Goal: Obtain resource: Obtain resource

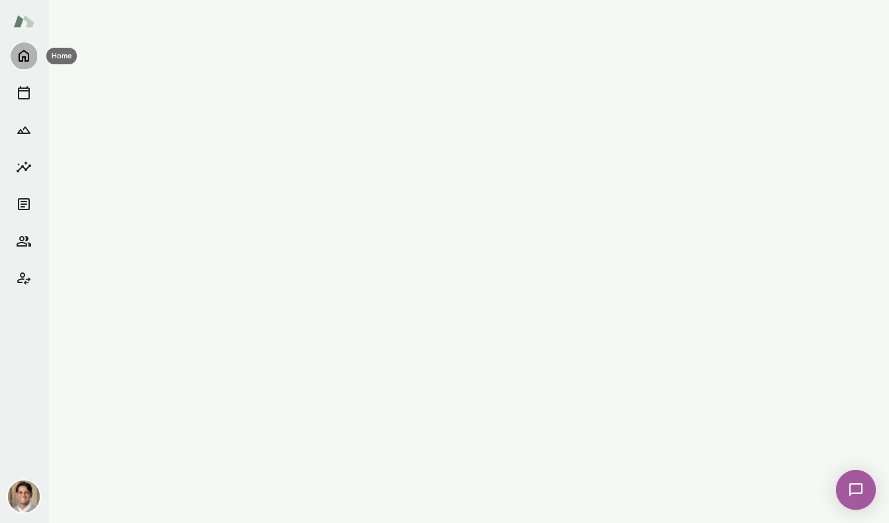
click at [19, 60] on icon "Home" at bounding box center [24, 56] width 11 height 12
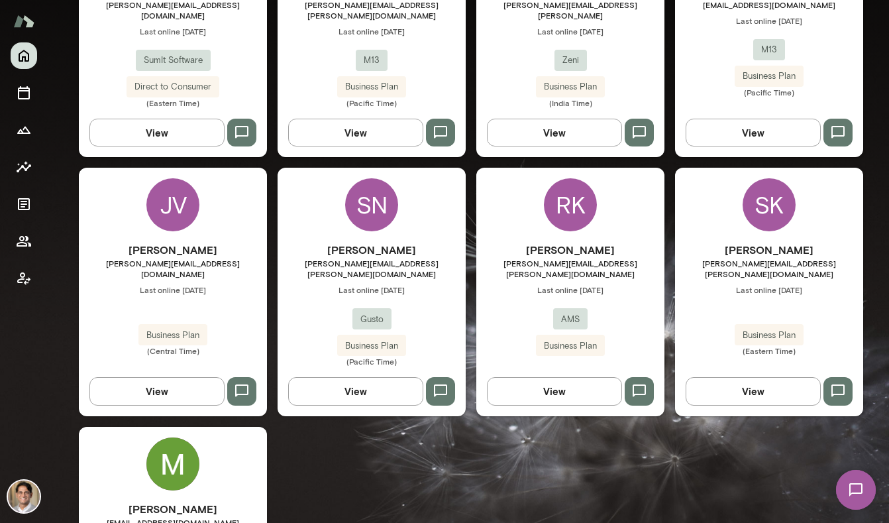
scroll to position [501, 0]
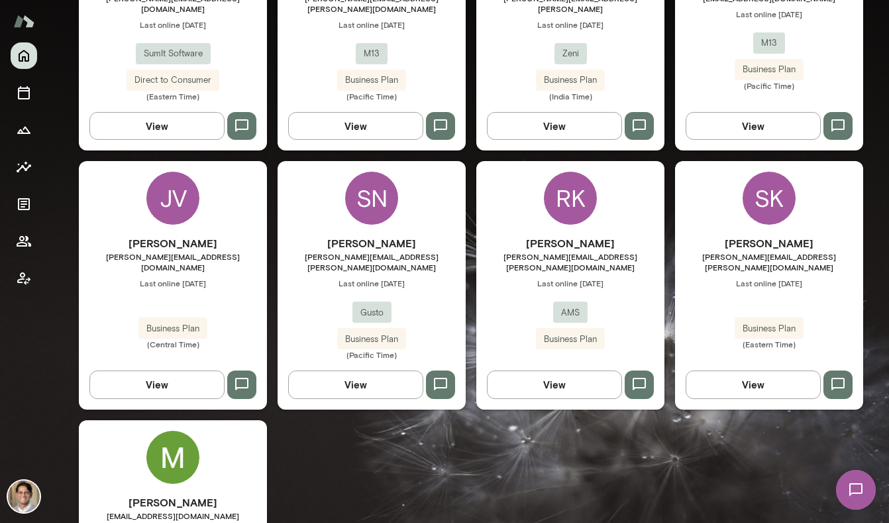
click at [373, 196] on div "SN" at bounding box center [371, 198] width 53 height 53
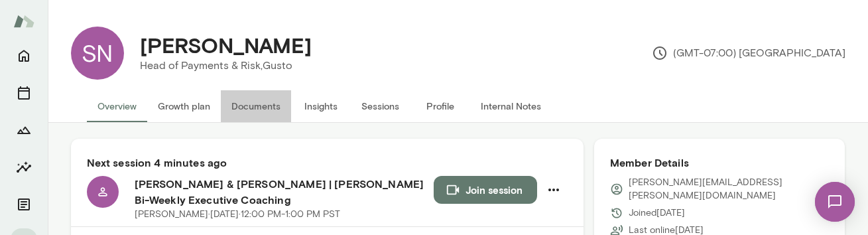
drag, startPoint x: 282, startPoint y: 102, endPoint x: 267, endPoint y: 105, distance: 14.8
click at [282, 102] on button "Documents" at bounding box center [256, 106] width 70 height 32
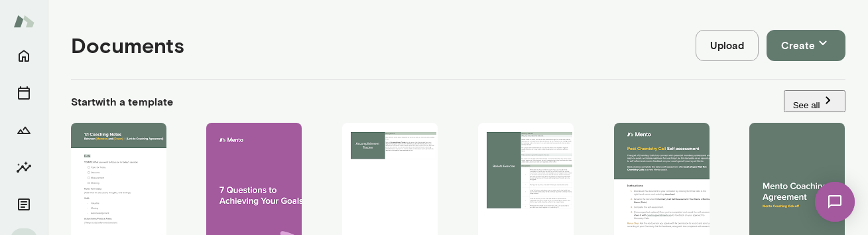
scroll to position [146, 0]
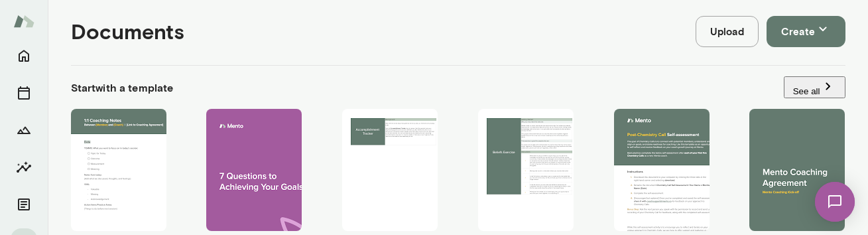
click at [145, 166] on div "Use template Preview" at bounding box center [118, 170] width 95 height 122
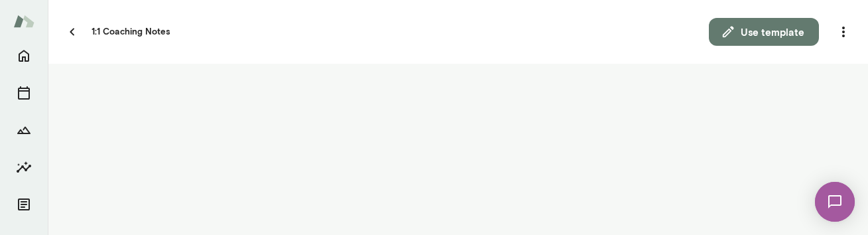
click at [732, 36] on button "Use template" at bounding box center [764, 32] width 110 height 28
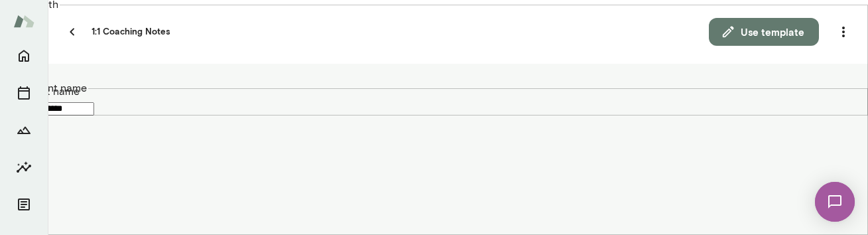
type input "**********"
